Goal: Task Accomplishment & Management: Manage account settings

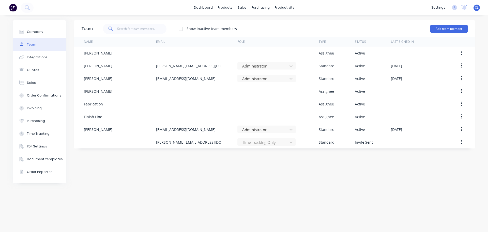
click at [364, 192] on div "Team Show inactive team members Add team member Name Email Role Type Status Las…" at bounding box center [275, 123] width 402 height 206
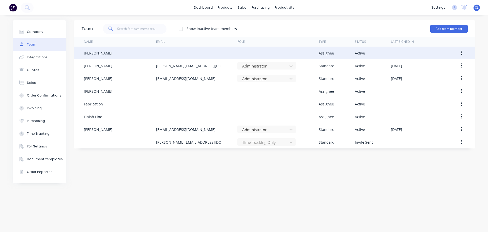
click at [459, 52] on button "button" at bounding box center [462, 52] width 12 height 9
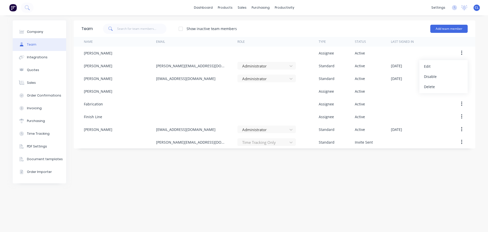
click at [376, 177] on div "Team Show inactive team members Add team member Name Email Role Type Status Las…" at bounding box center [275, 123] width 402 height 206
drag, startPoint x: 235, startPoint y: 176, endPoint x: 140, endPoint y: 164, distance: 96.0
click at [135, 170] on div "Team Show inactive team members Add team member Name Email Role Type Status Las…" at bounding box center [275, 123] width 402 height 206
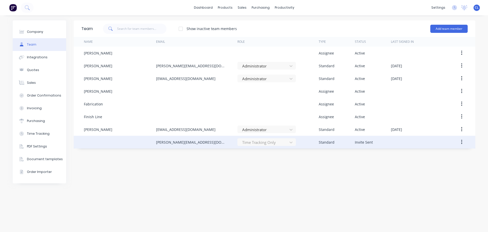
click at [136, 141] on div at bounding box center [120, 142] width 72 height 13
click at [426, 144] on div at bounding box center [420, 142] width 59 height 13
click at [461, 142] on button "button" at bounding box center [462, 141] width 12 height 9
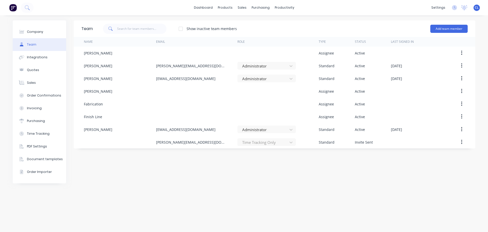
click at [374, 171] on div "Team Show inactive team members Add team member Name Email Role Type Status Las…" at bounding box center [275, 123] width 402 height 206
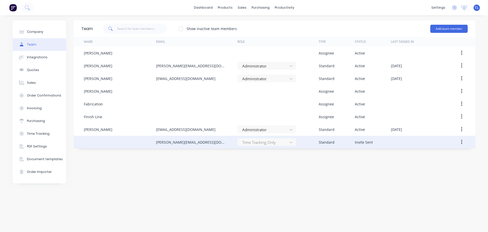
click at [108, 142] on div at bounding box center [120, 142] width 72 height 13
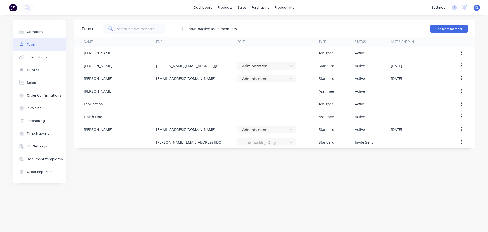
click at [94, 172] on div "Team Show inactive team members Add team member Name Email Role Type Status Las…" at bounding box center [275, 123] width 402 height 206
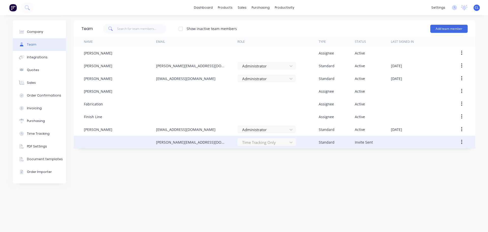
click at [291, 144] on div "Time Tracking Only" at bounding box center [267, 142] width 59 height 8
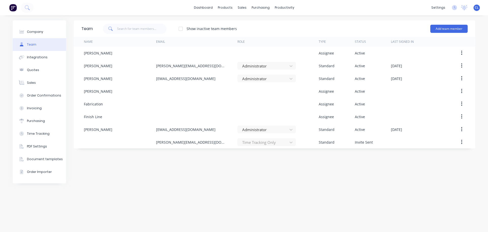
click at [308, 177] on div "Team Show inactive team members Add team member Name Email Role Type Status Las…" at bounding box center [275, 123] width 402 height 206
click at [476, 9] on span "CL" at bounding box center [477, 7] width 4 height 5
click at [350, 176] on div "Team Show inactive team members Add team member Name Email Role Type Status Las…" at bounding box center [275, 123] width 402 height 206
click at [39, 134] on div "Time Tracking" at bounding box center [38, 133] width 23 height 5
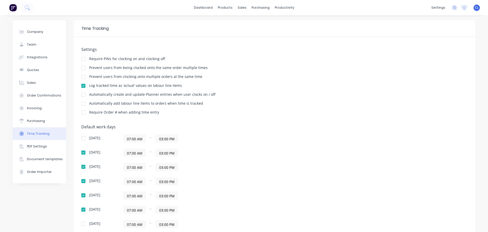
click at [82, 112] on div at bounding box center [83, 112] width 10 height 10
click at [83, 111] on div at bounding box center [83, 112] width 10 height 10
click at [81, 113] on div at bounding box center [83, 112] width 10 height 10
click at [82, 112] on div at bounding box center [83, 112] width 10 height 10
click at [80, 60] on div at bounding box center [83, 59] width 10 height 10
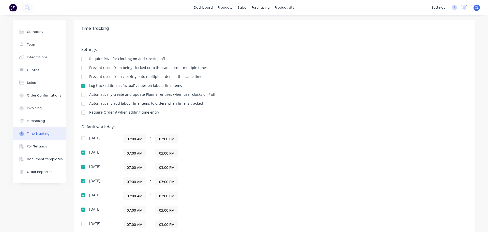
click at [83, 59] on div at bounding box center [83, 59] width 10 height 10
click at [82, 59] on div at bounding box center [83, 59] width 10 height 10
click at [82, 68] on div at bounding box center [83, 68] width 10 height 10
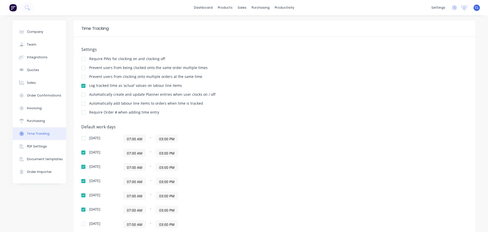
click at [83, 77] on div at bounding box center [83, 77] width 10 height 10
click at [82, 92] on div at bounding box center [83, 95] width 10 height 10
drag, startPoint x: 81, startPoint y: 102, endPoint x: 81, endPoint y: 106, distance: 4.4
click at [81, 105] on div "Settings Require PINs for clocking on and clocking off Prevent users from being…" at bounding box center [274, 83] width 387 height 72
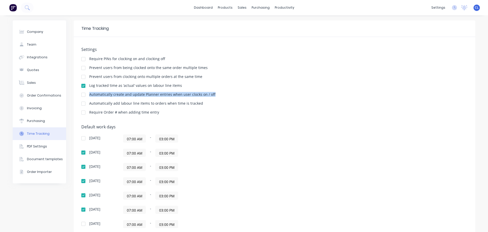
click at [81, 107] on div at bounding box center [83, 103] width 10 height 10
click at [81, 94] on div at bounding box center [83, 95] width 10 height 10
click at [266, 89] on div "Log tracked time as ‘actual’ values on labour line items" at bounding box center [274, 86] width 387 height 5
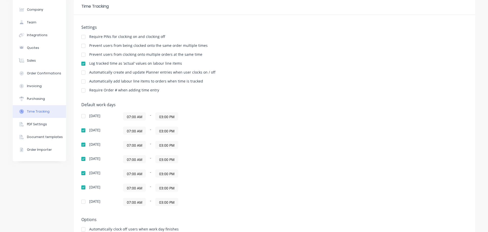
scroll to position [39, 0]
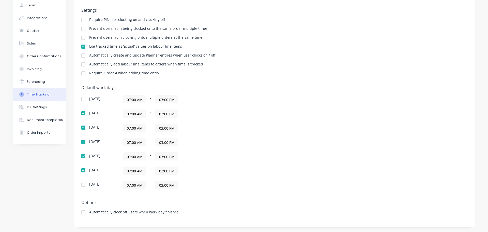
click at [82, 212] on div at bounding box center [83, 212] width 10 height 10
click at [243, 170] on div "07:00 AM - 03:00 PM" at bounding box center [186, 170] width 127 height 8
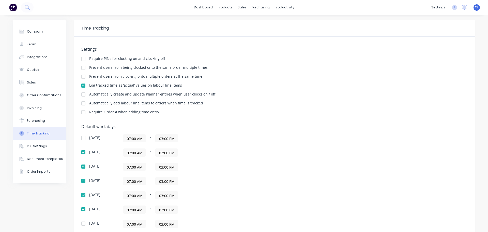
scroll to position [0, 0]
click at [81, 60] on div at bounding box center [83, 59] width 10 height 10
click at [81, 59] on div at bounding box center [83, 59] width 10 height 10
drag, startPoint x: 81, startPoint y: 59, endPoint x: 255, endPoint y: 66, distance: 174.2
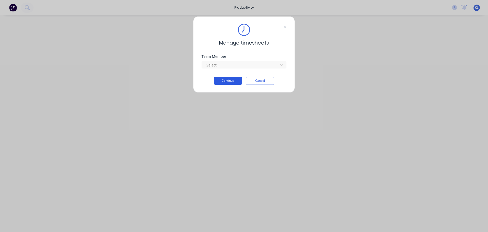
click at [222, 79] on button "Continue" at bounding box center [228, 81] width 28 height 8
click at [252, 69] on div "Required." at bounding box center [244, 70] width 85 height 4
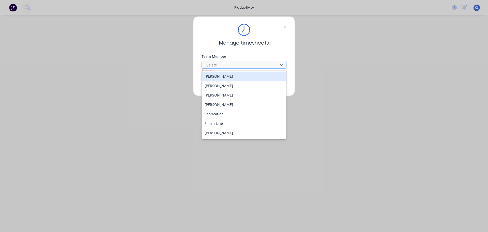
click at [253, 67] on div at bounding box center [241, 65] width 70 height 6
click at [323, 78] on div "Manage timesheets Team Member 8 results available. Use Up and Down to choose op…" at bounding box center [244, 116] width 488 height 232
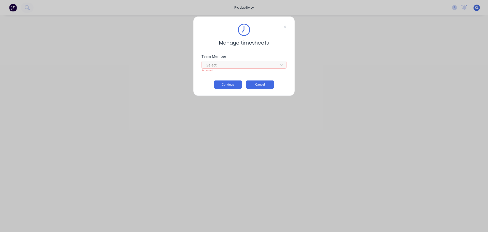
click at [266, 84] on button "Cancel" at bounding box center [260, 84] width 28 height 8
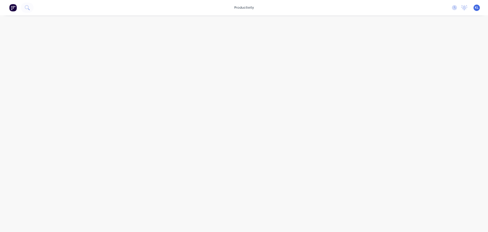
click at [478, 9] on span "KL" at bounding box center [477, 7] width 4 height 5
click at [431, 63] on div "Sign out" at bounding box center [434, 64] width 14 height 5
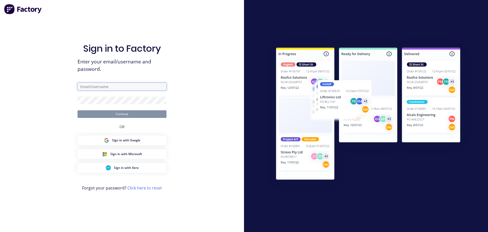
type input "Lusty"
drag, startPoint x: 114, startPoint y: 86, endPoint x: 61, endPoint y: 87, distance: 52.9
click at [61, 87] on div "Sign in to Factory Enter your email/username and password. Lusty Continue OR Si…" at bounding box center [122, 116] width 244 height 232
type input "[PERSON_NAME][EMAIL_ADDRESS][DOMAIN_NAME]"
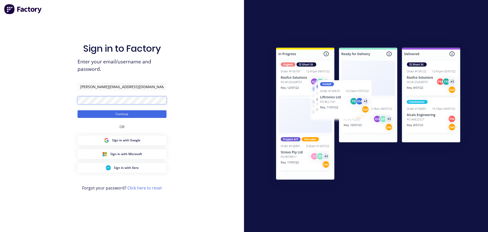
click at [43, 100] on div "Sign in to Factory Enter your email/username and password. chris@lustec.com.au …" at bounding box center [122, 116] width 244 height 232
drag, startPoint x: 96, startPoint y: 119, endPoint x: 105, endPoint y: 111, distance: 11.5
click at [101, 115] on button "Continue" at bounding box center [122, 114] width 89 height 8
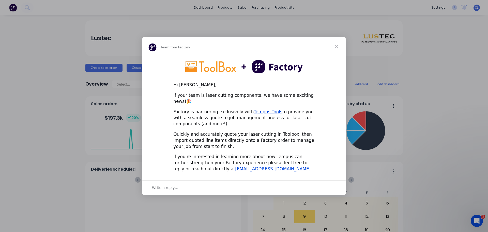
click at [337, 50] on span "Close" at bounding box center [337, 46] width 18 height 18
